Goal: Information Seeking & Learning: Learn about a topic

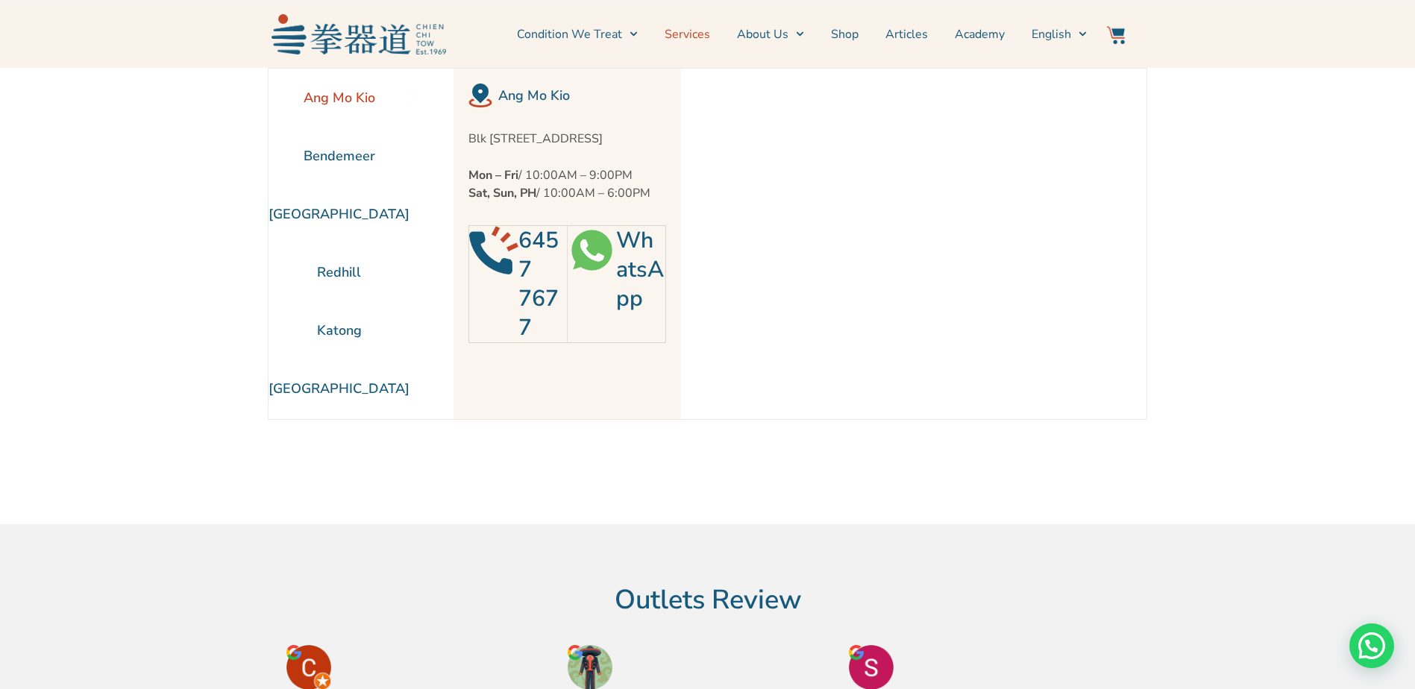
click at [701, 34] on link "Services" at bounding box center [688, 34] width 46 height 37
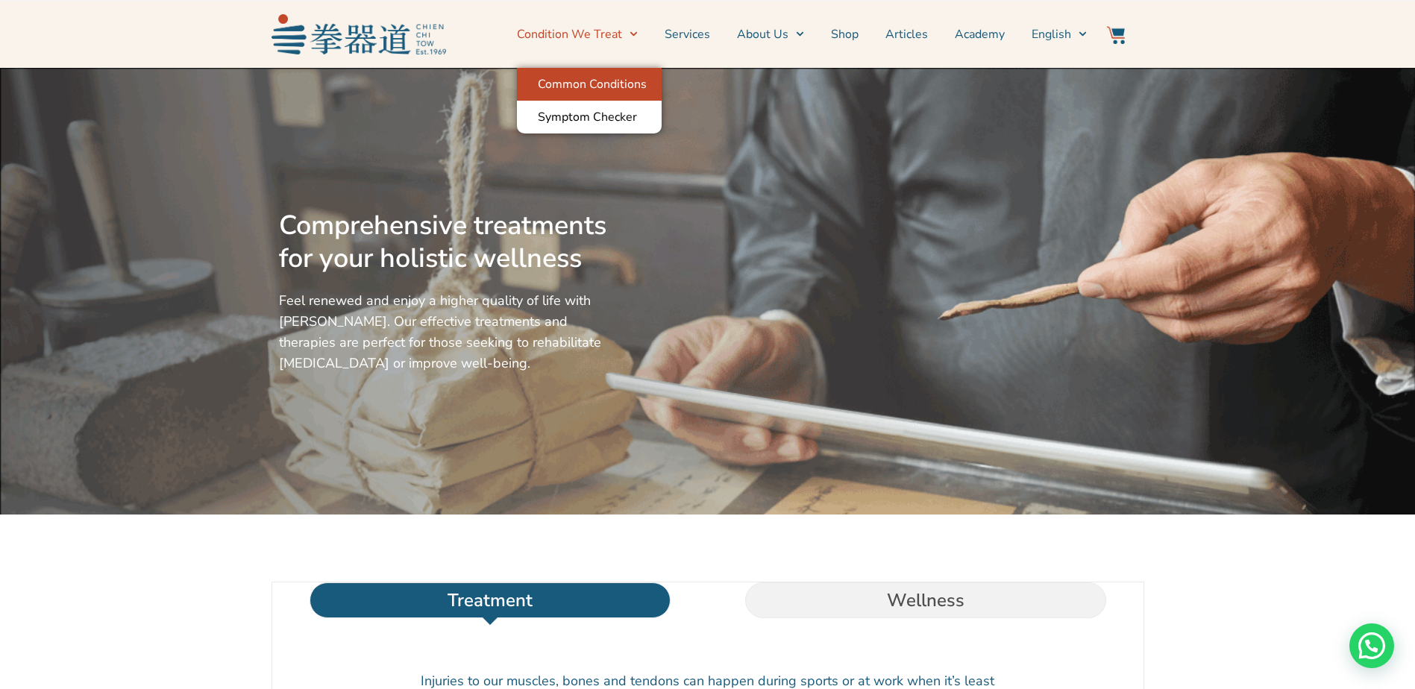
click at [613, 84] on link "Common Conditions" at bounding box center [589, 84] width 145 height 33
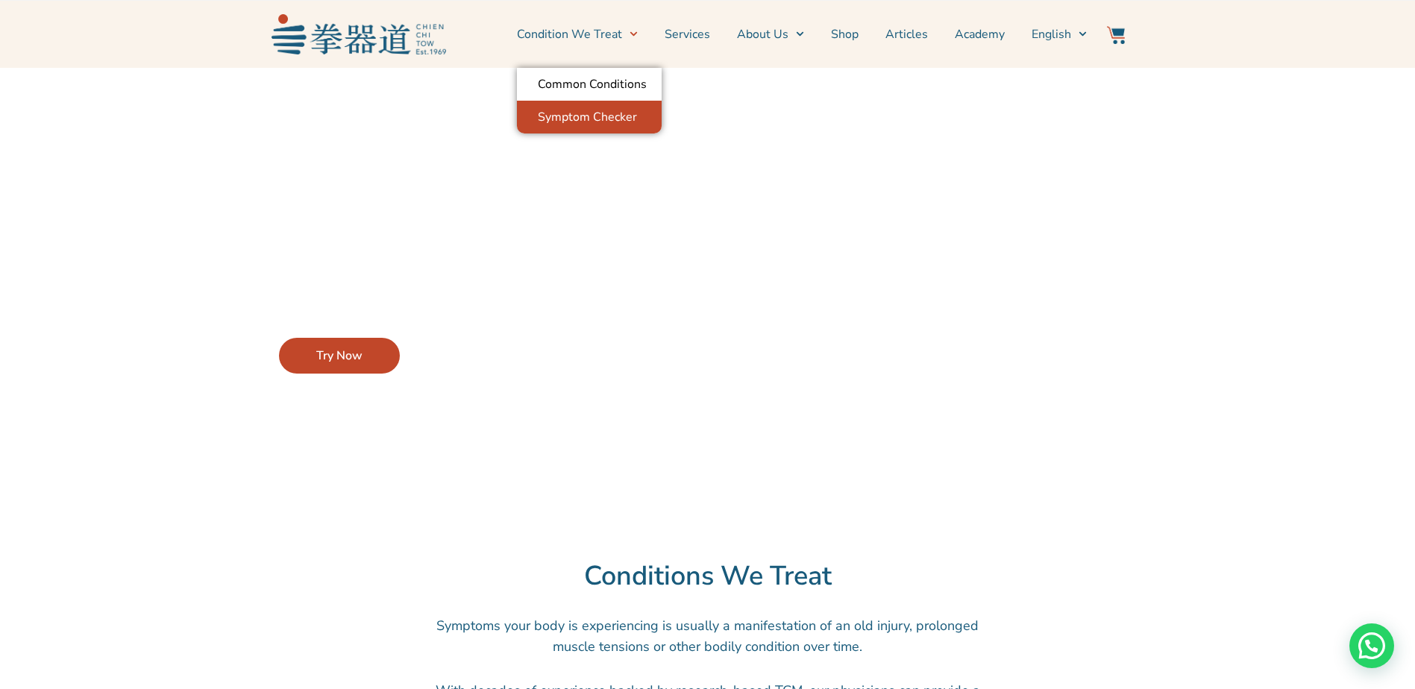
click at [607, 115] on link "Symptom Checker" at bounding box center [589, 117] width 145 height 33
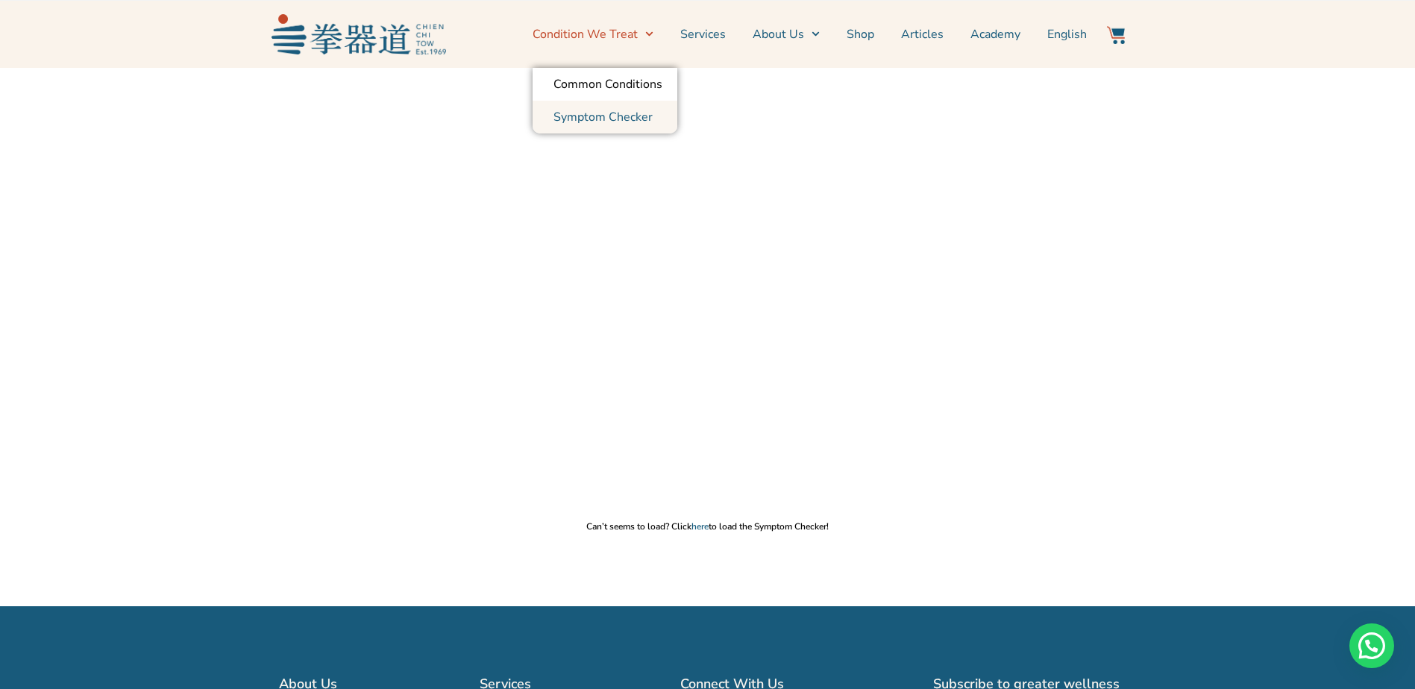
click at [589, 116] on link "Symptom Checker" at bounding box center [605, 117] width 145 height 33
click at [701, 528] on link "here" at bounding box center [700, 527] width 17 height 12
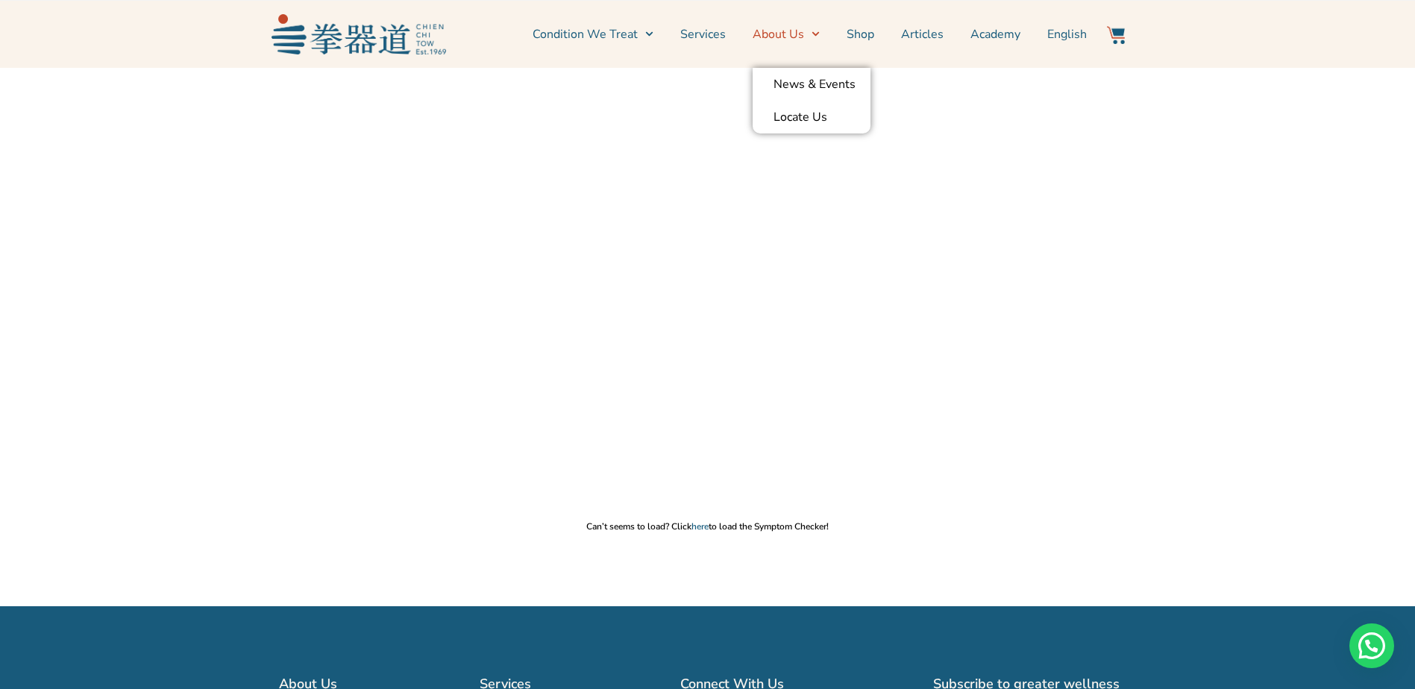
click at [820, 34] on icon "Menu" at bounding box center [816, 34] width 8 height 8
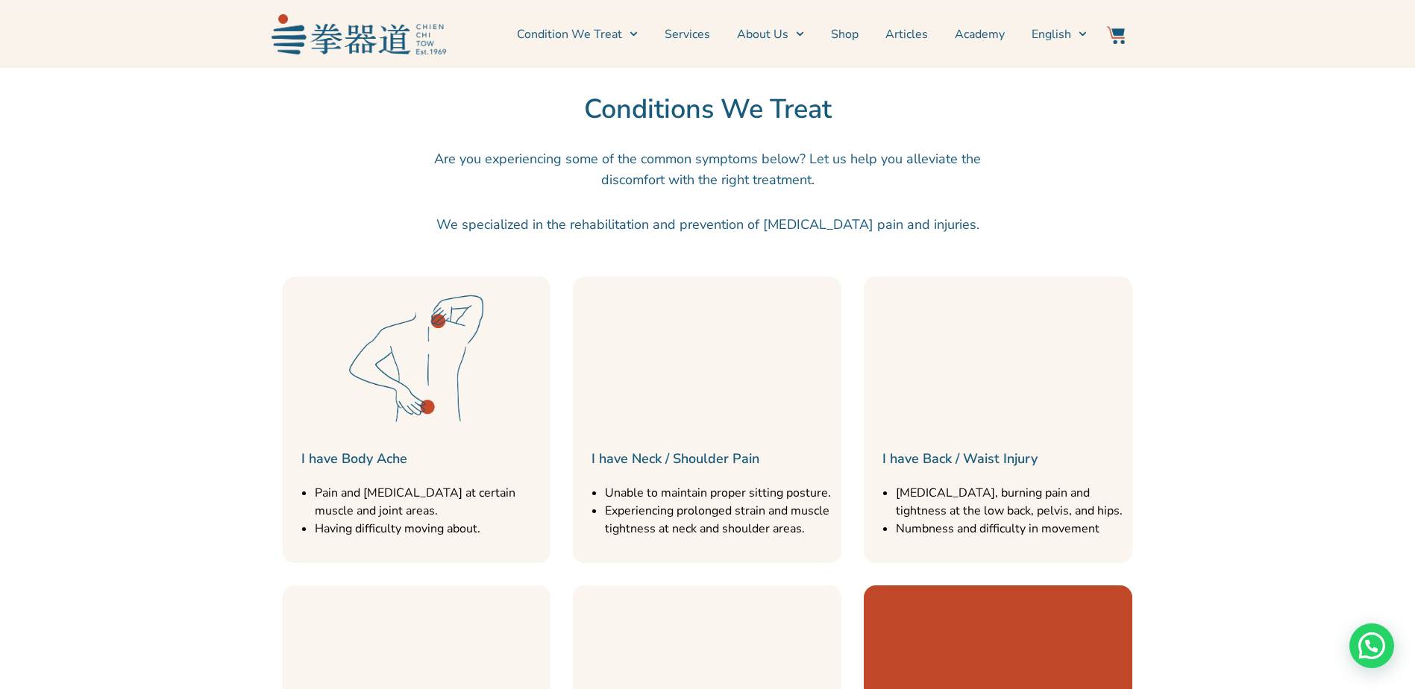
scroll to position [1194, 0]
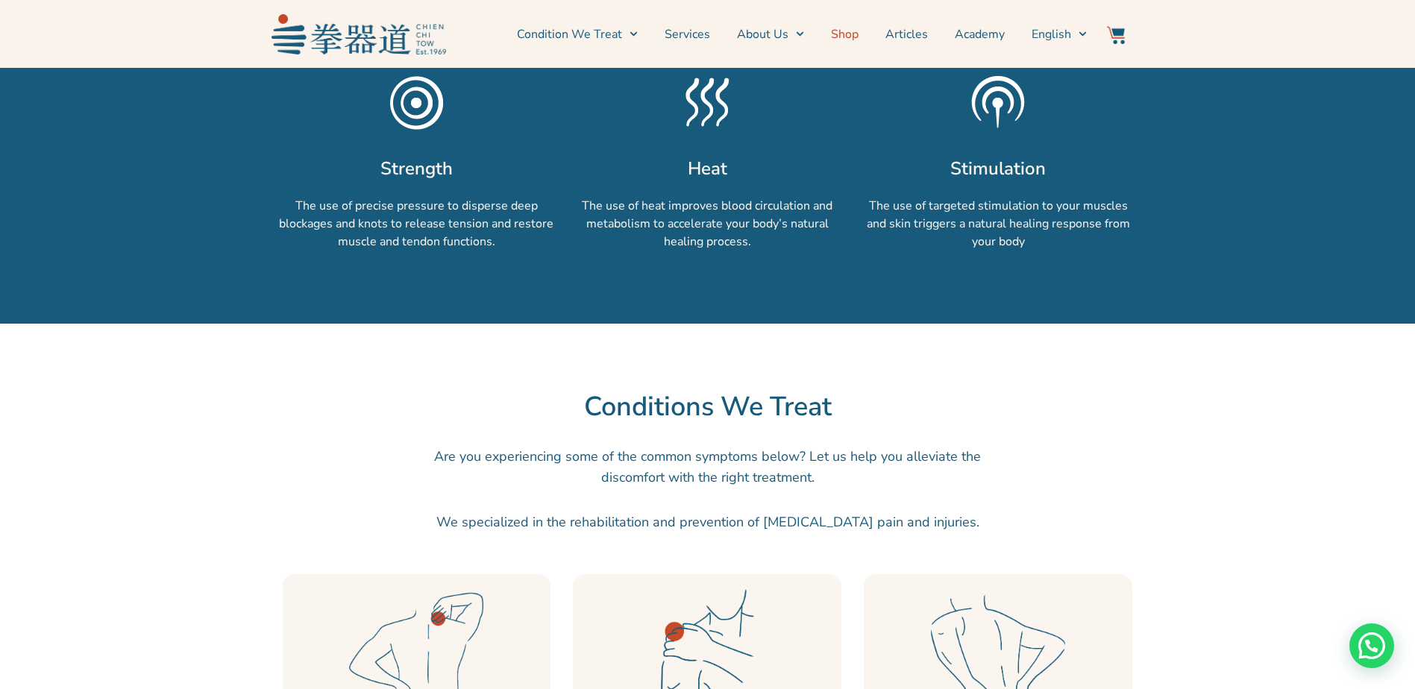
click at [844, 37] on link "Shop" at bounding box center [845, 34] width 28 height 37
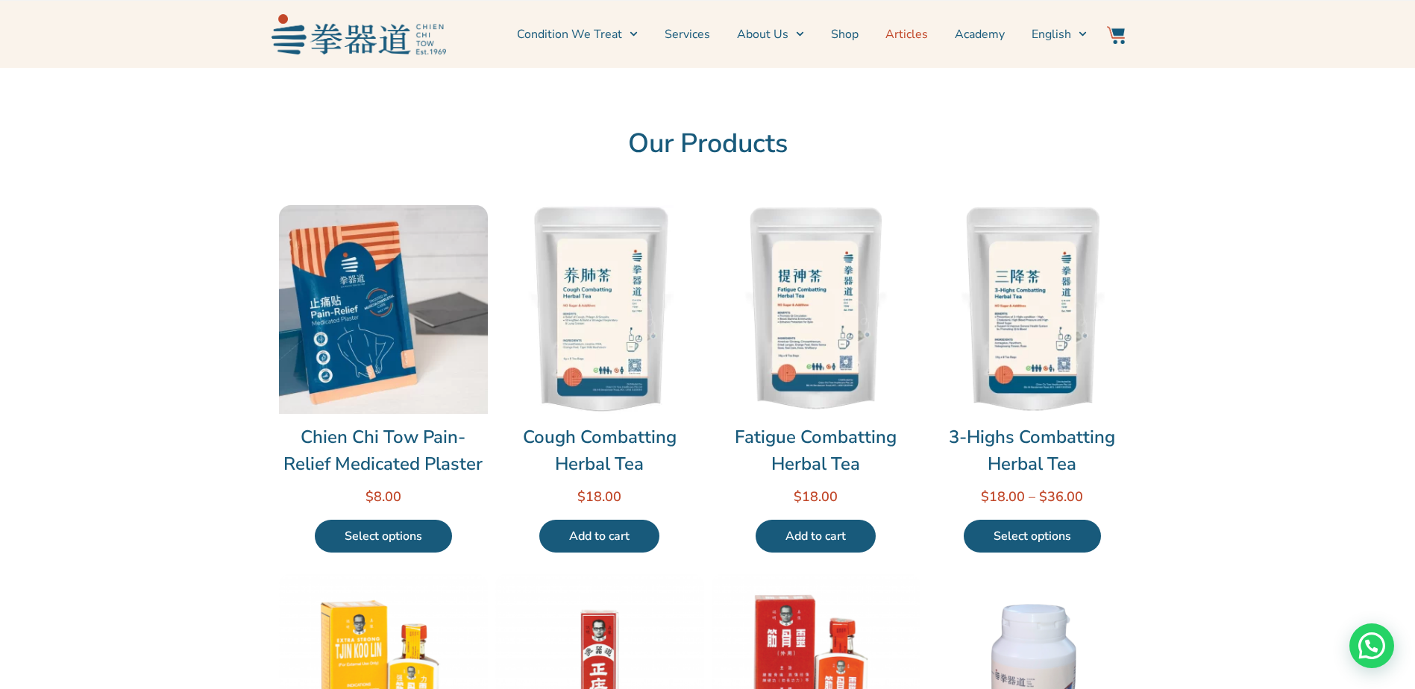
click at [914, 41] on link "Articles" at bounding box center [907, 34] width 43 height 37
